Goal: Check status: Check status

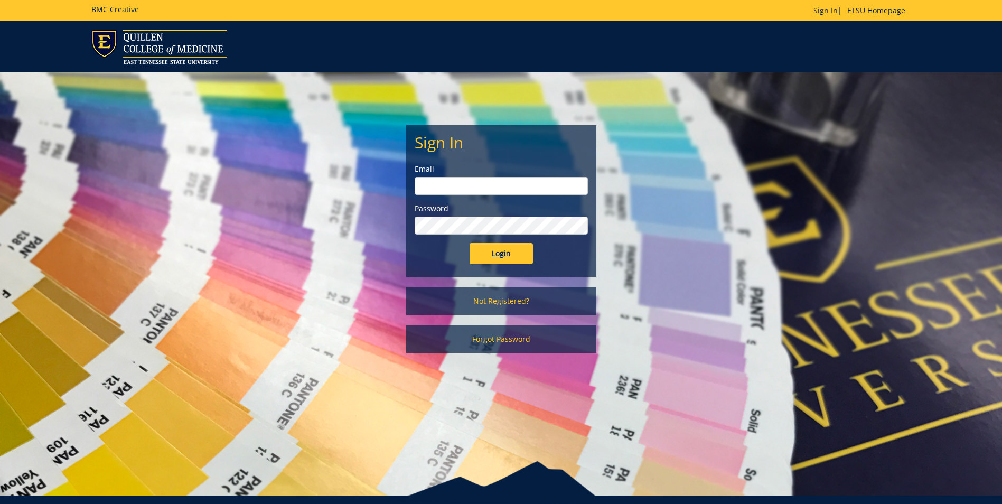
type input "engelman@etsu.edu"
click at [497, 248] on input "Login" at bounding box center [500, 253] width 63 height 21
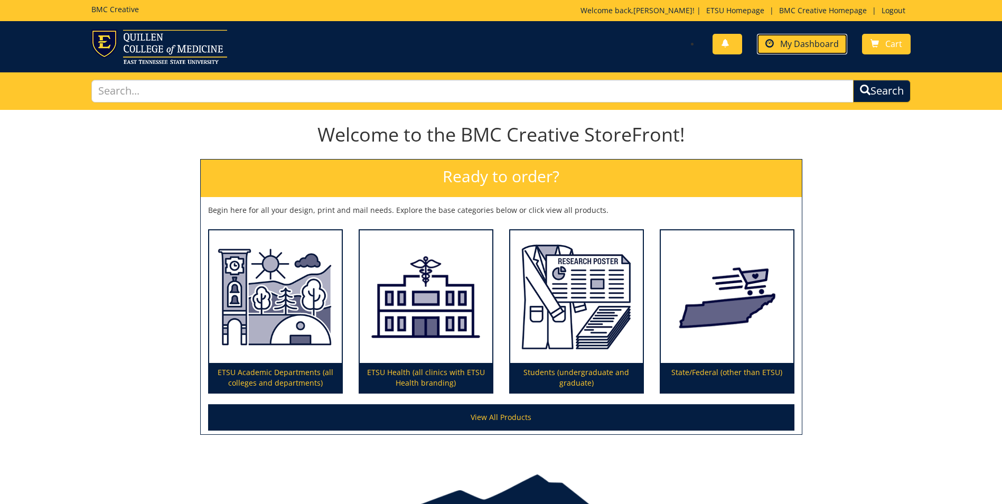
click at [783, 48] on span "My Dashboard" at bounding box center [809, 44] width 59 height 12
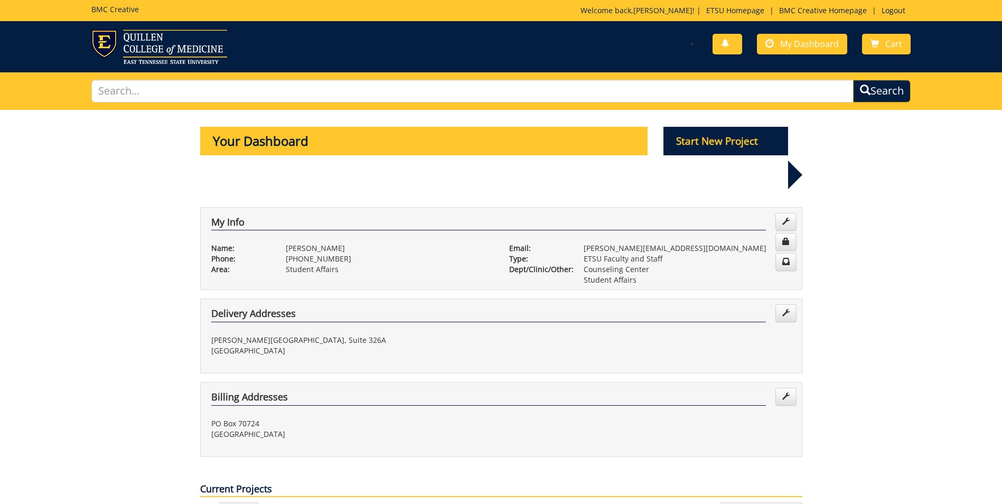
scroll to position [211, 0]
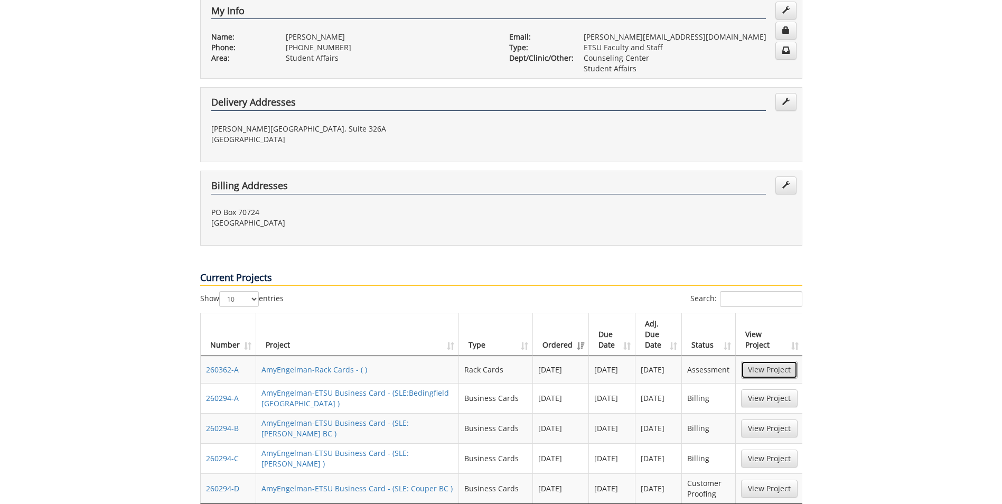
click at [769, 361] on link "View Project" at bounding box center [769, 370] width 56 height 18
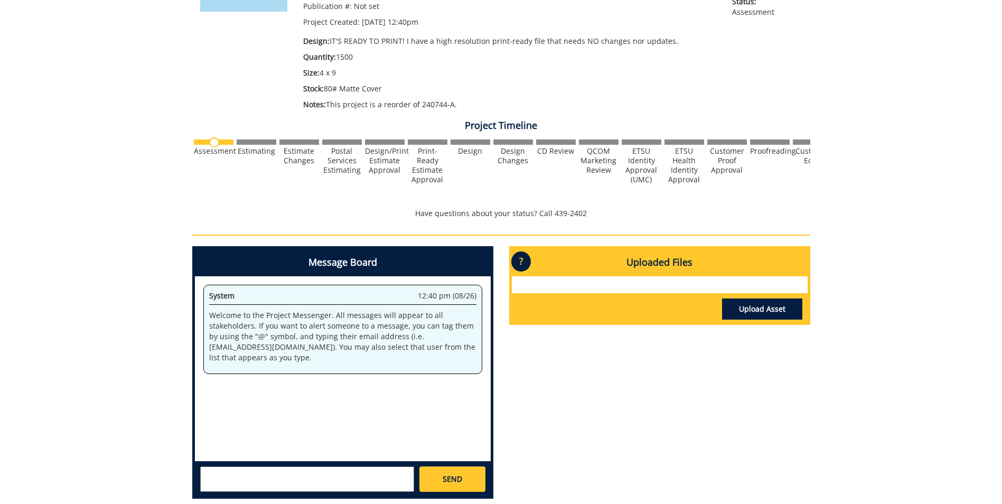
scroll to position [52, 0]
